Goal: Transaction & Acquisition: Purchase product/service

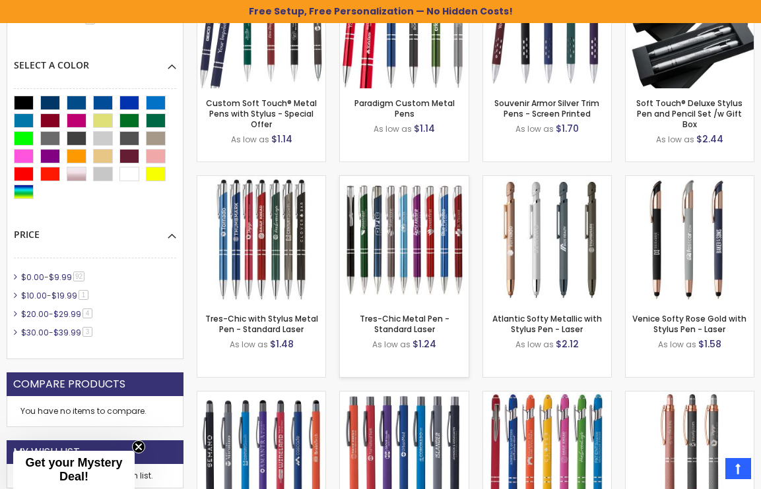
scroll to position [670, 0]
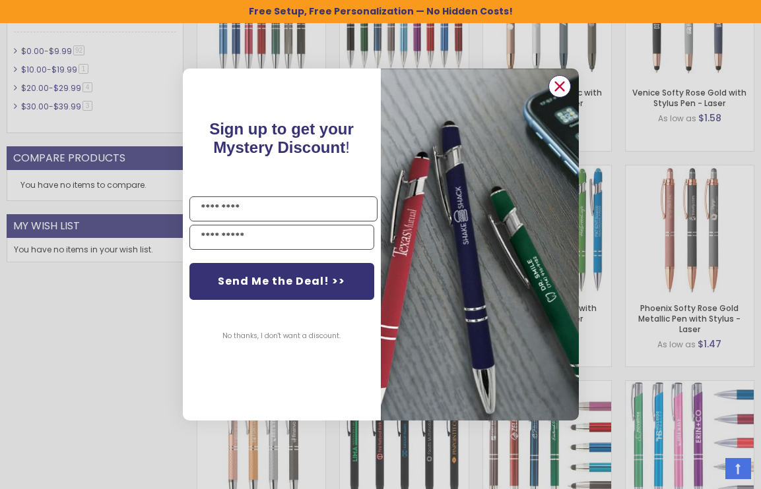
click at [563, 77] on circle "Close dialog" at bounding box center [559, 87] width 20 height 20
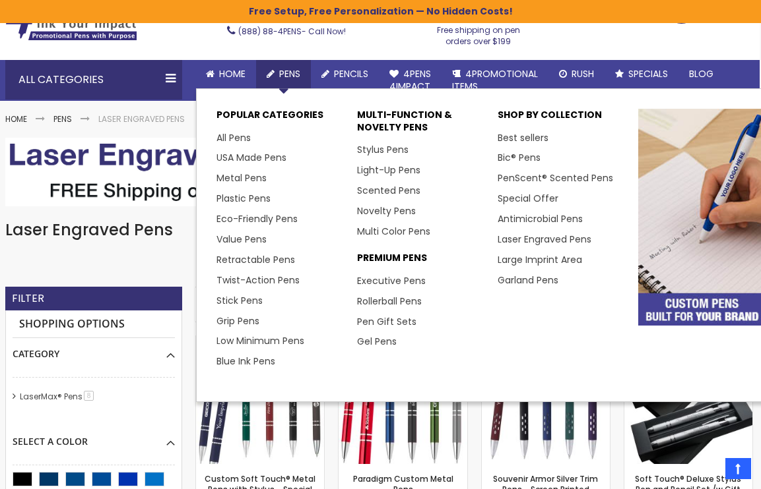
scroll to position [69, 1]
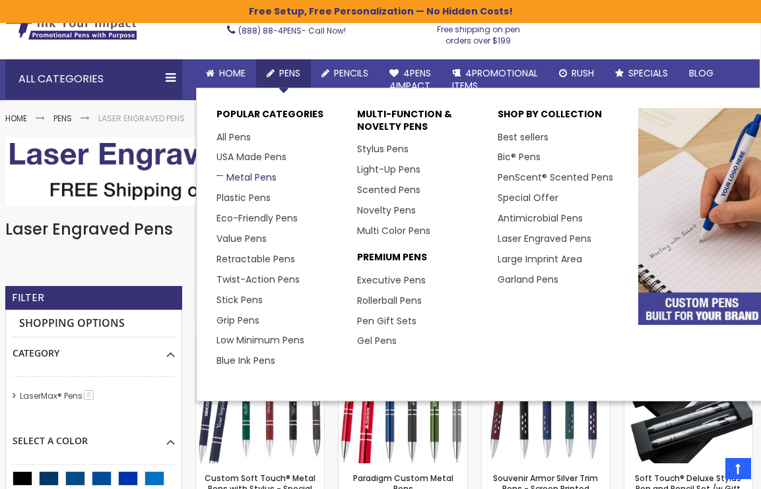
click at [249, 177] on link "Metal Pens" at bounding box center [246, 177] width 60 height 13
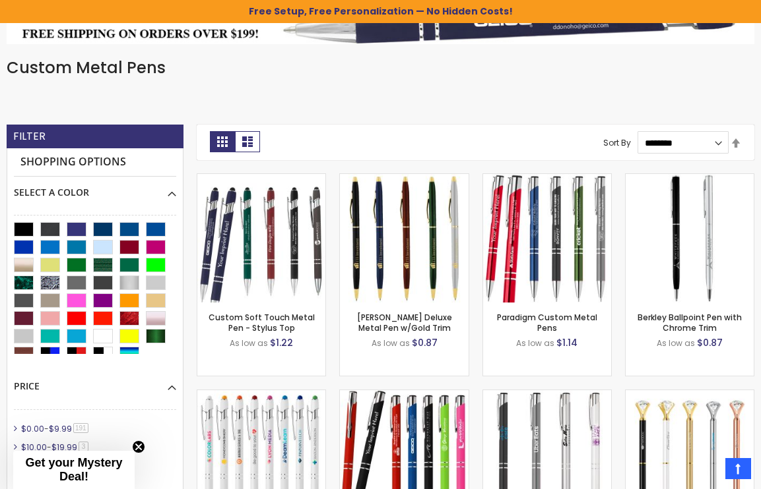
scroll to position [251, 0]
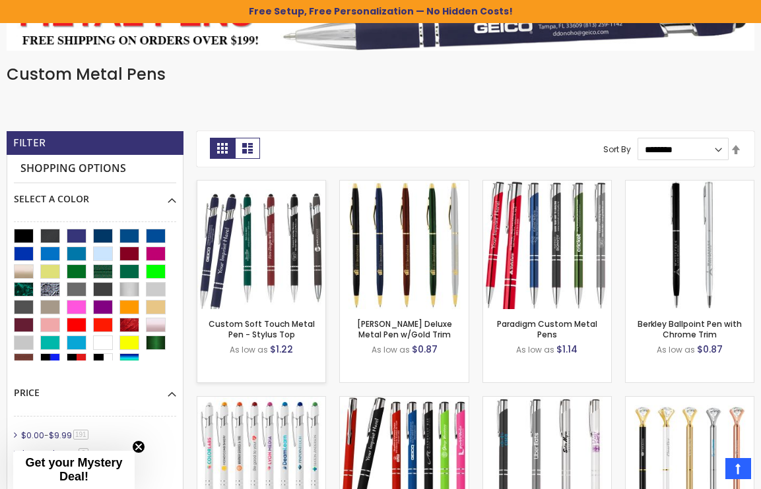
click at [297, 239] on img at bounding box center [261, 245] width 128 height 128
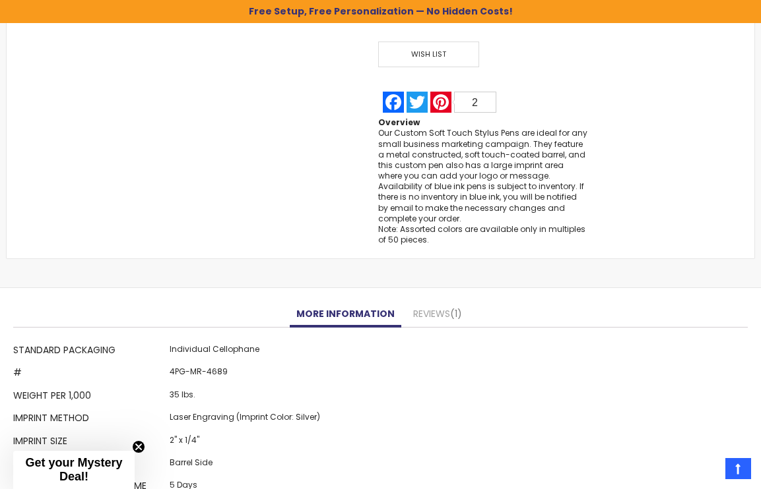
scroll to position [933, 0]
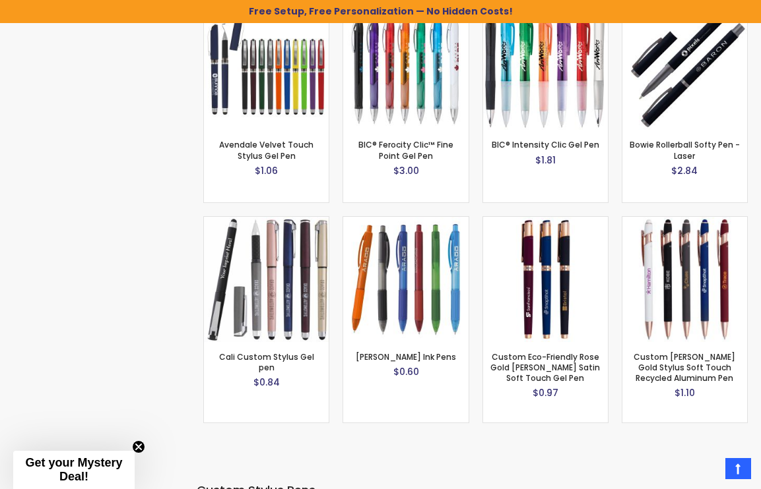
scroll to position [2350, 0]
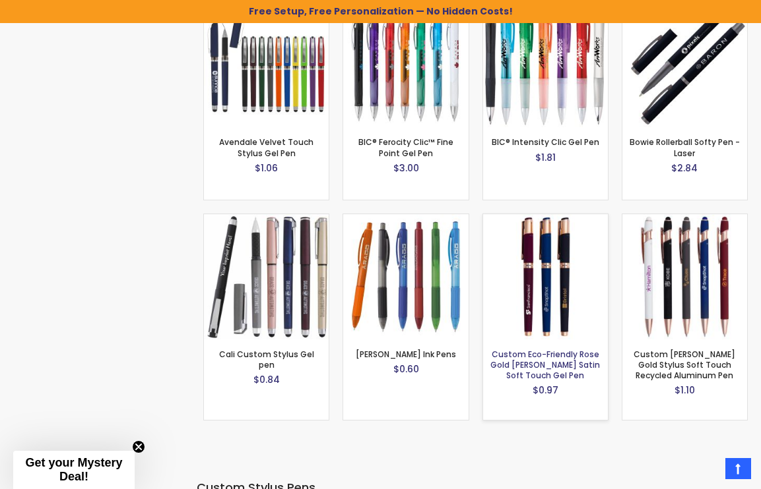
click at [564, 358] on link "Custom Eco-Friendly Rose Gold [PERSON_NAME] Satin Soft Touch Gel Pen" at bounding box center [544, 365] width 109 height 32
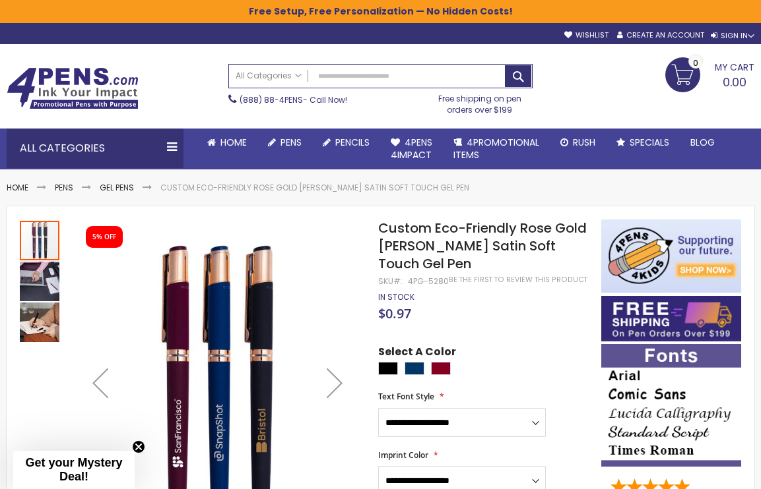
click at [422, 362] on div at bounding box center [486, 370] width 217 height 16
click at [416, 362] on div "Navy Blue" at bounding box center [414, 368] width 20 height 13
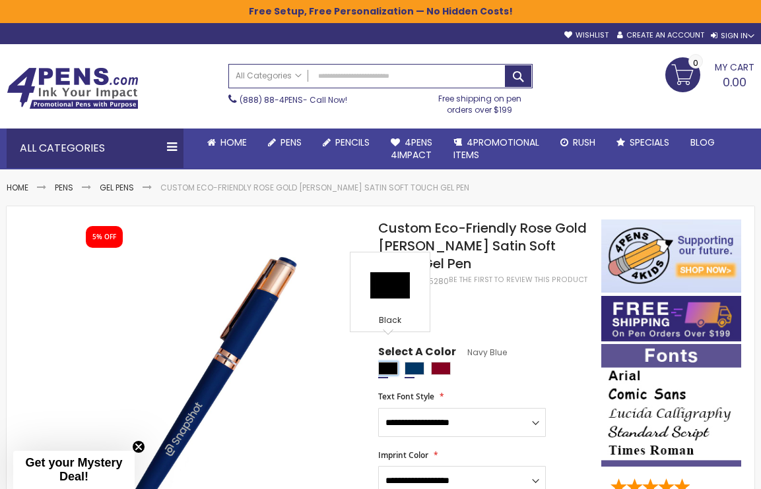
click at [395, 362] on div "Black" at bounding box center [388, 368] width 20 height 13
type input "****"
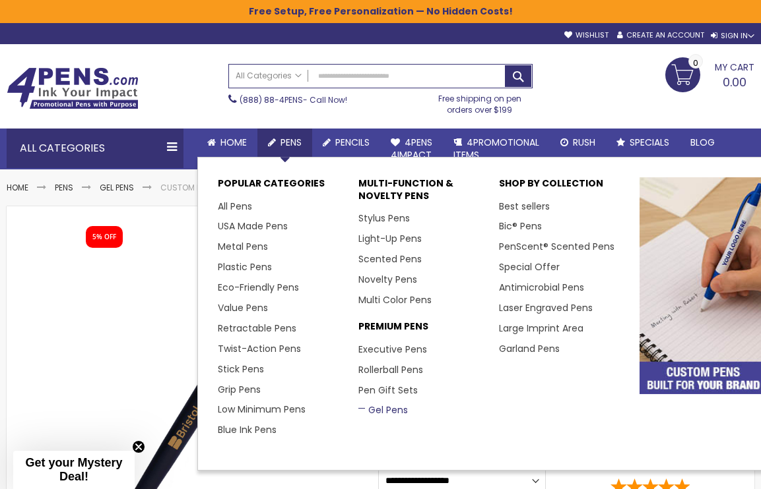
click at [383, 406] on link "Gel Pens" at bounding box center [382, 410] width 49 height 13
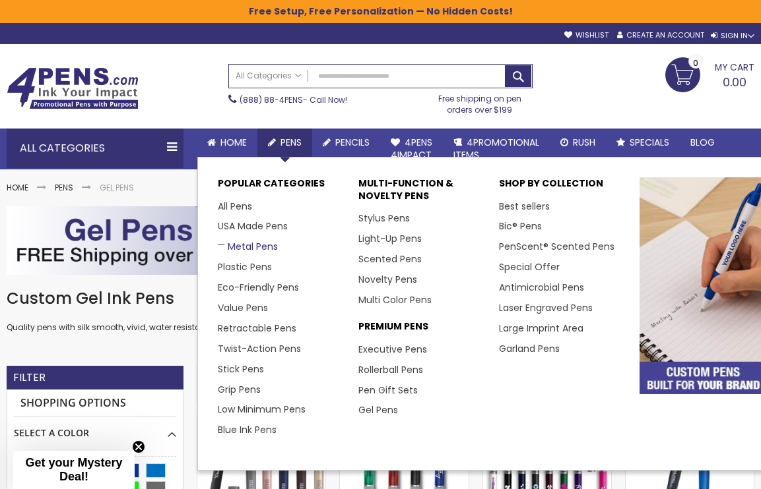
click at [243, 240] on link "Metal Pens" at bounding box center [248, 246] width 60 height 13
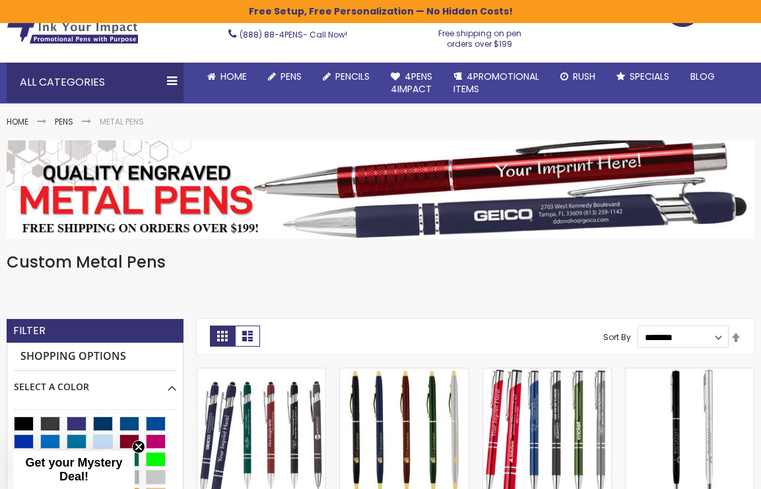
scroll to position [194, 0]
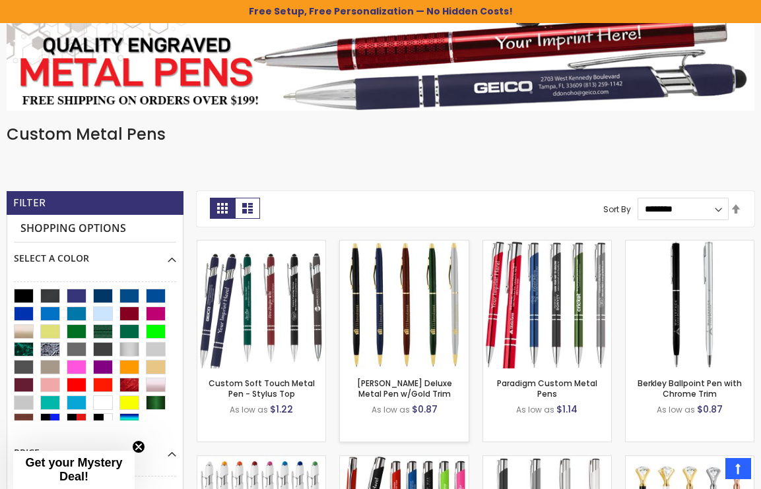
click at [416, 337] on div "- ** + Add to Cart" at bounding box center [404, 347] width 128 height 23
click at [395, 382] on link "[PERSON_NAME] Deluxe Metal Pen w/Gold Trim" at bounding box center [404, 389] width 95 height 22
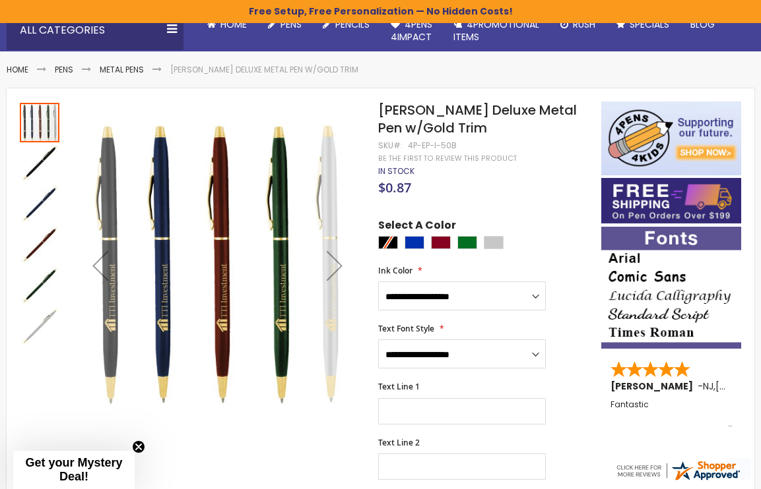
scroll to position [119, 0]
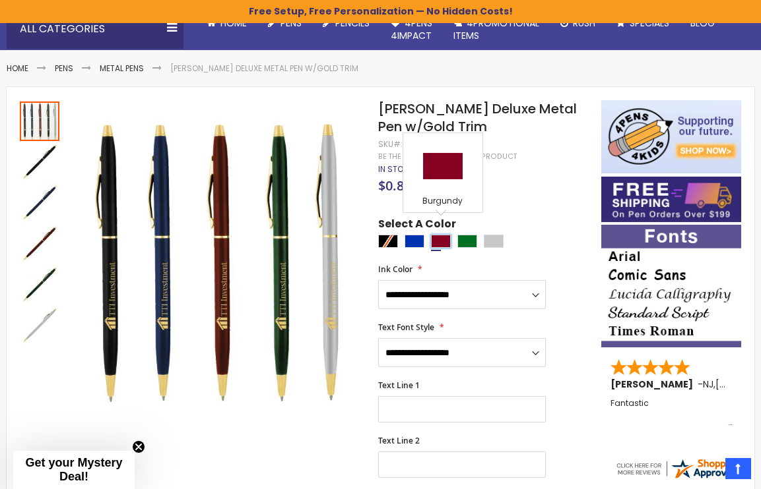
click at [440, 235] on div "Burgundy" at bounding box center [441, 241] width 20 height 13
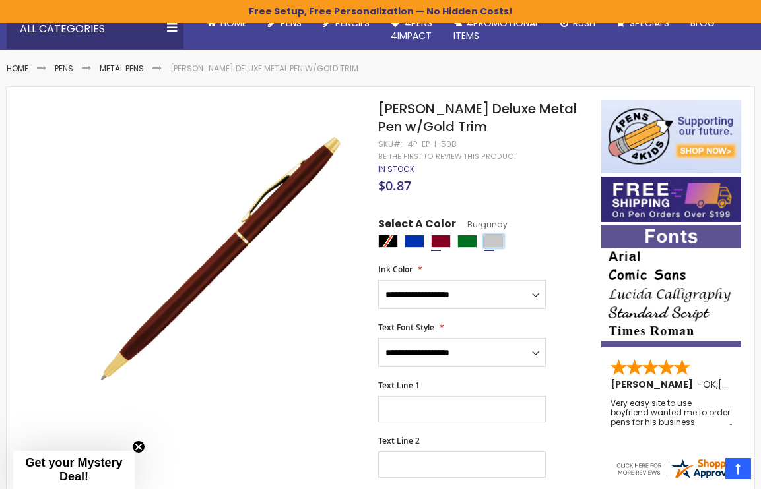
click at [495, 235] on div "Silver" at bounding box center [494, 241] width 20 height 13
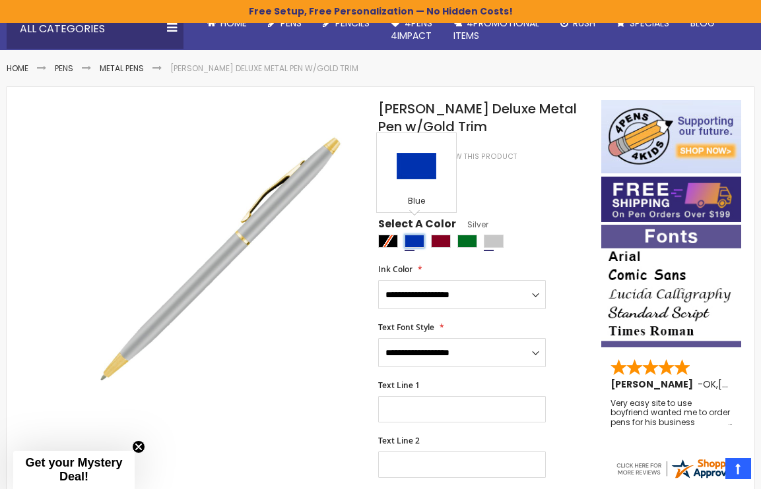
click at [414, 235] on div "Blue" at bounding box center [414, 241] width 20 height 13
type input "****"
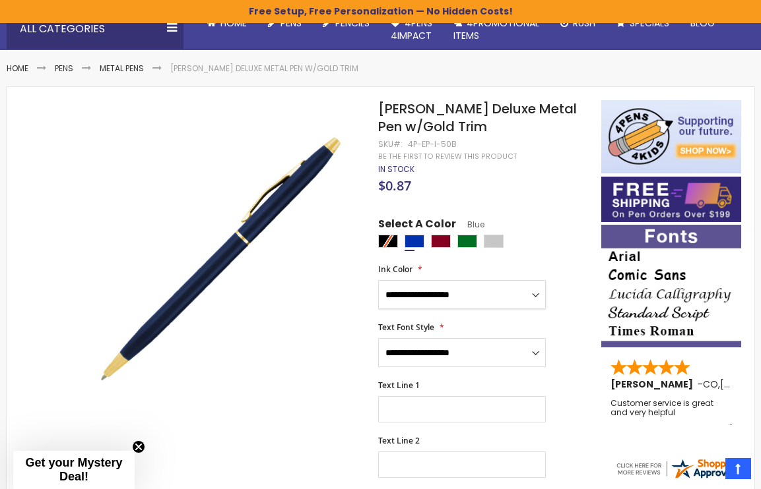
select select "****"
drag, startPoint x: 448, startPoint y: 332, endPoint x: 470, endPoint y: 321, distance: 24.8
click at [473, 323] on div "**********" at bounding box center [483, 345] width 210 height 45
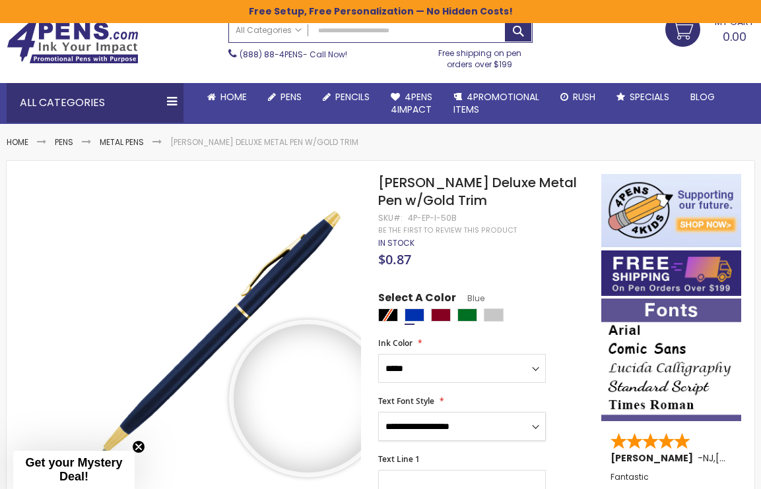
scroll to position [46, 0]
